Goal: Transaction & Acquisition: Purchase product/service

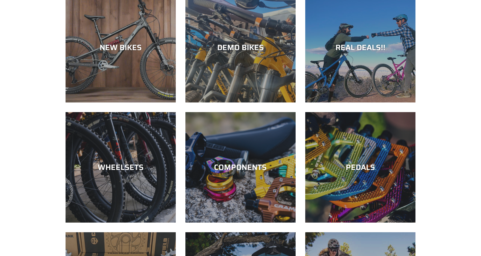
scroll to position [231, 0]
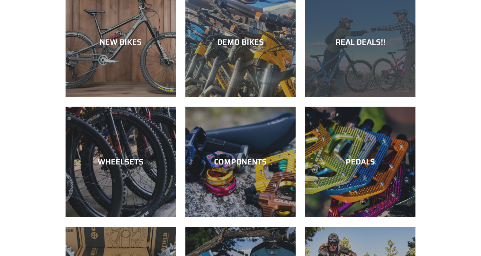
click at [362, 37] on div "REAL DEALS!!" at bounding box center [360, 41] width 110 height 9
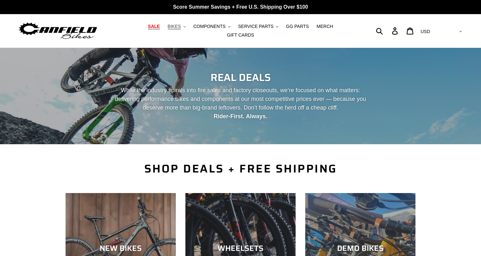
click at [168, 29] on span "BIKES" at bounding box center [174, 26] width 13 height 5
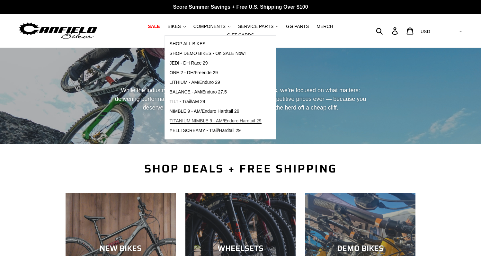
click at [188, 123] on span "TITANIUM NIMBLE 9 - AM/Enduro Hardtail 29" at bounding box center [216, 120] width 92 height 5
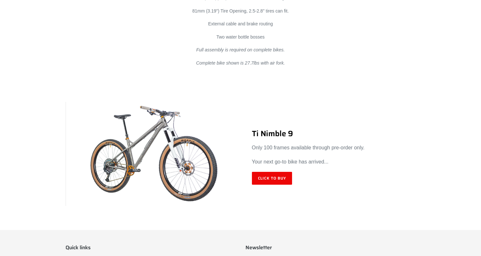
scroll to position [3750, 0]
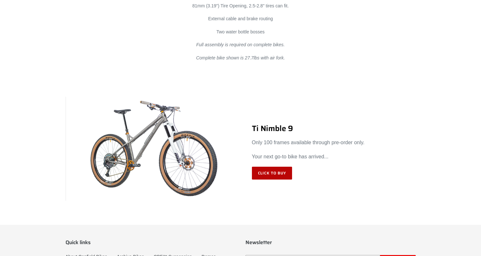
click at [272, 178] on link "Click to Buy" at bounding box center [272, 173] width 40 height 13
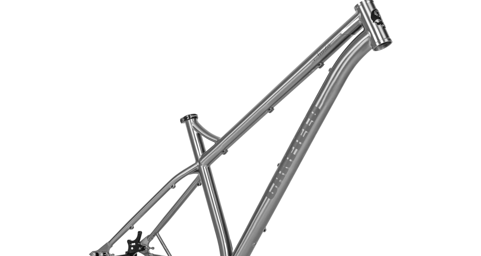
scroll to position [0, 0]
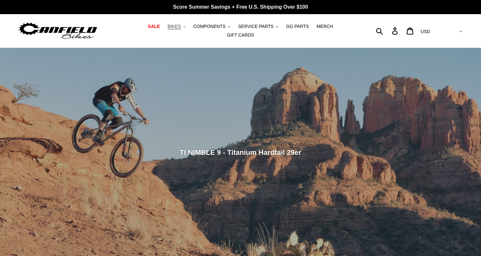
click at [168, 28] on span "BIKES" at bounding box center [174, 26] width 13 height 5
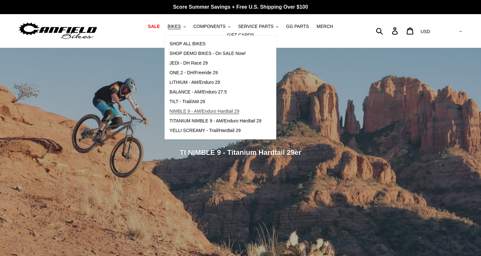
click at [170, 113] on span "NIMBLE 9 - AM/Enduro Hardtail 29" at bounding box center [205, 111] width 70 height 5
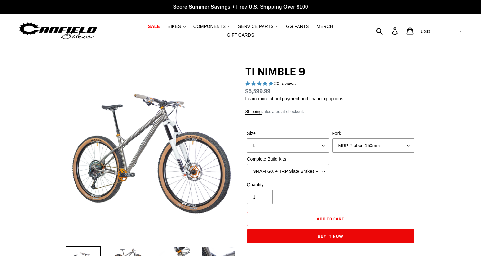
select select "highest-rating"
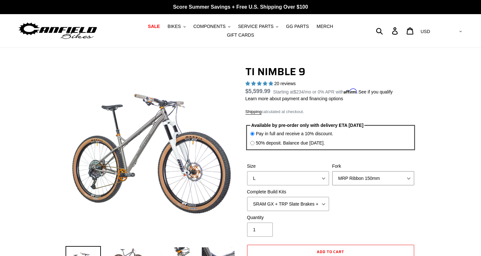
select select "Fork - None"
select select "Complete Build Kit - None (Contact us for Custom Builds)"
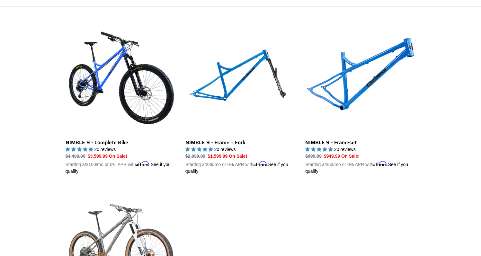
scroll to position [140, 0]
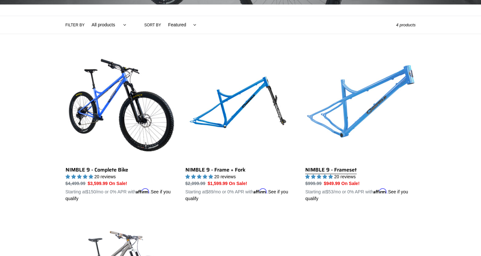
click at [389, 92] on link "NIMBLE 9 - Frameset" at bounding box center [360, 127] width 110 height 150
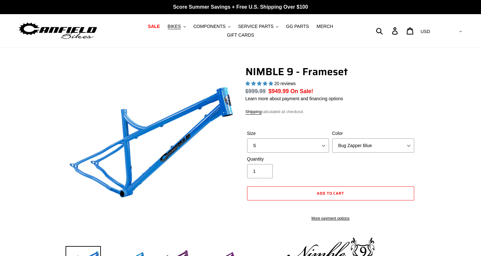
select select "highest-rating"
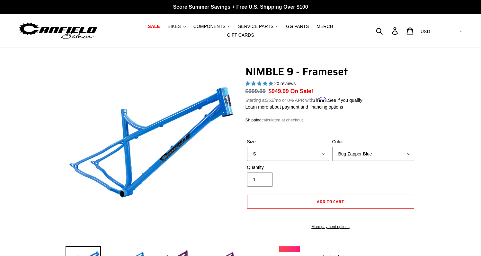
click at [168, 28] on span "BIKES" at bounding box center [174, 26] width 13 height 5
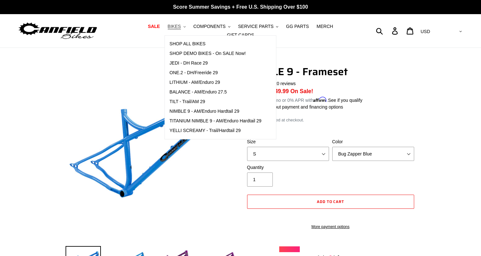
click at [168, 27] on span "BIKES" at bounding box center [174, 26] width 13 height 5
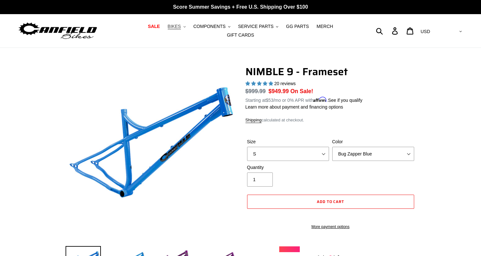
click at [168, 29] on span "BIKES" at bounding box center [174, 26] width 13 height 5
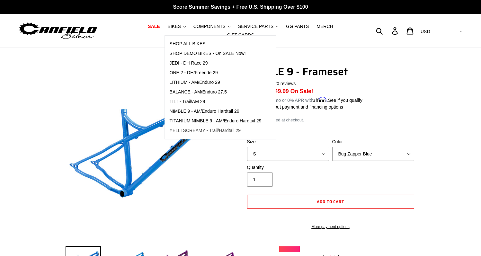
click at [170, 133] on span "YELLI SCREAMY - Trail/Hardtail 29" at bounding box center [205, 130] width 71 height 5
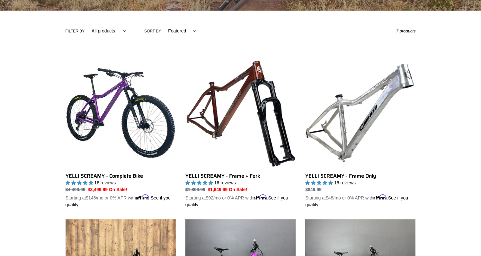
scroll to position [127, 0]
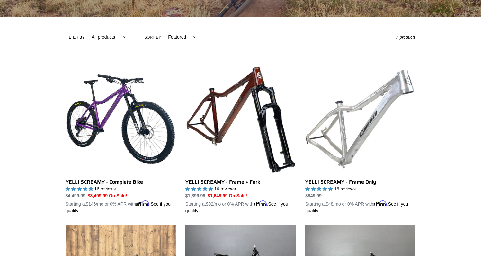
click at [394, 90] on link "YELLI SCREAMY - Frame Only" at bounding box center [360, 139] width 110 height 150
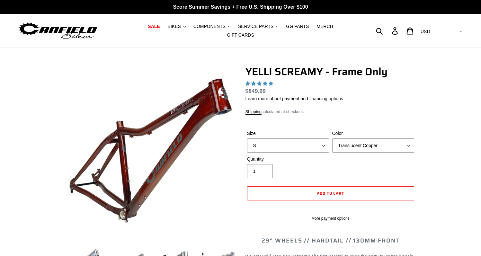
select select "highest-rating"
